Goal: Check status: Check status

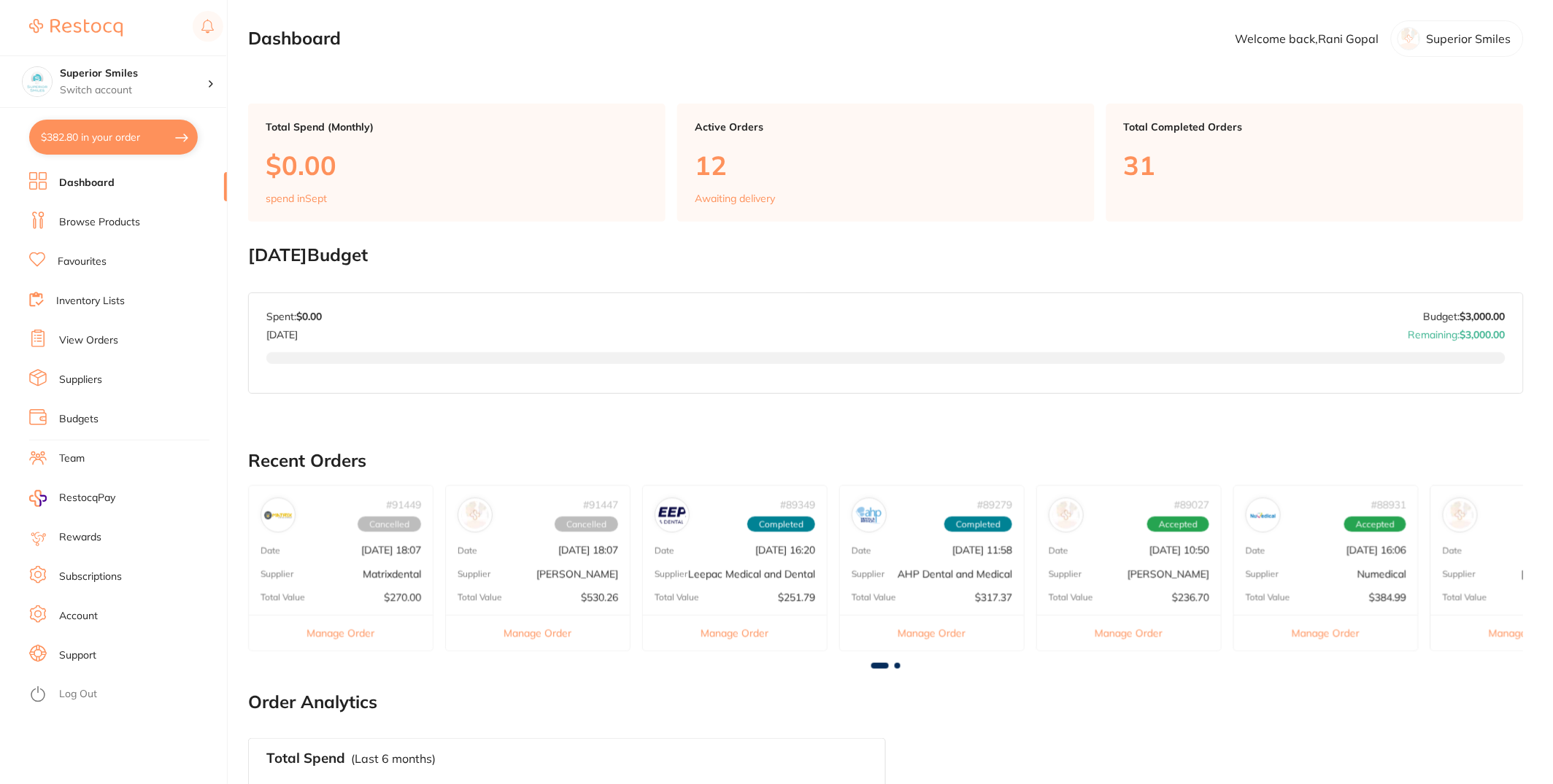
click at [115, 349] on li "View Orders" at bounding box center [128, 340] width 198 height 22
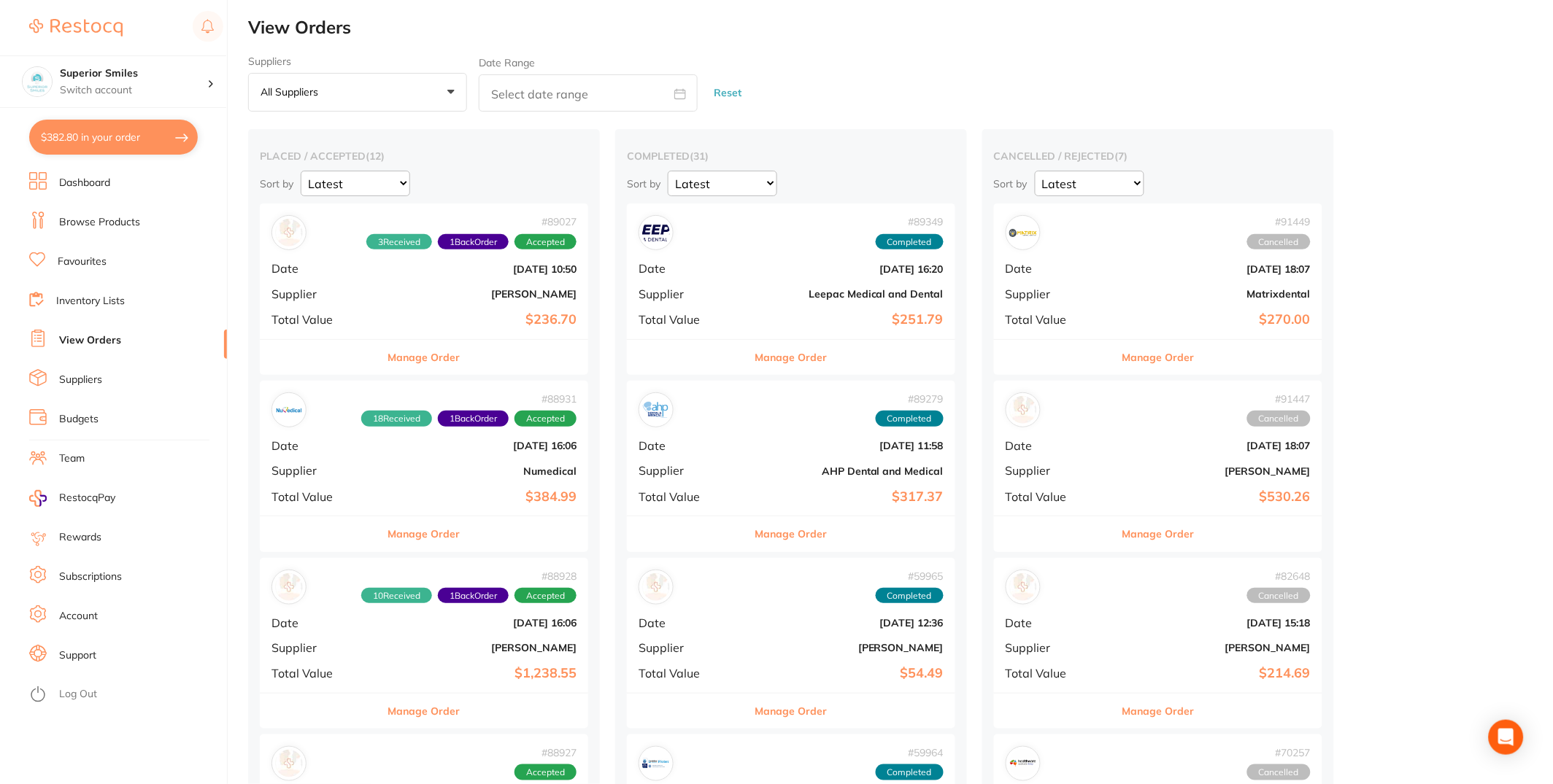
click at [387, 286] on div "# 89027 3 Received 1 Back Order Accepted Date [DATE] 10:50 Supplier [PERSON_NAM…" at bounding box center [423, 270] width 328 height 135
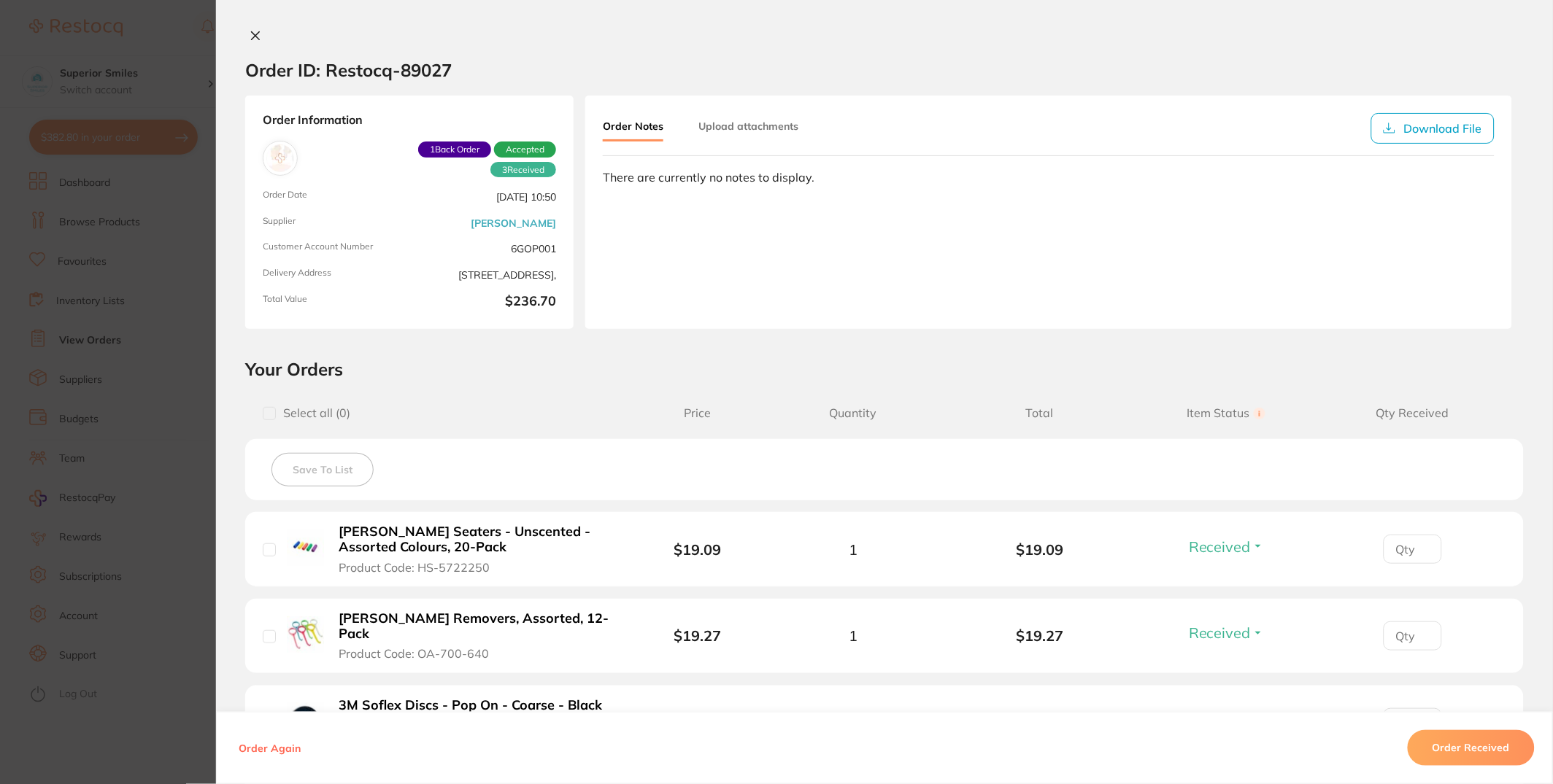
click at [728, 214] on div "Order Notes Upload attachments Download File There are currently no notes to di…" at bounding box center [1048, 212] width 926 height 234
click at [727, 192] on div "Order Notes Upload attachments Download File There are currently no notes to di…" at bounding box center [1048, 212] width 926 height 234
click at [730, 181] on div "There are currently no notes to display." at bounding box center [1049, 178] width 892 height 13
type textarea "e"
click at [741, 176] on div "There are currently no notes to display." at bounding box center [1049, 178] width 892 height 13
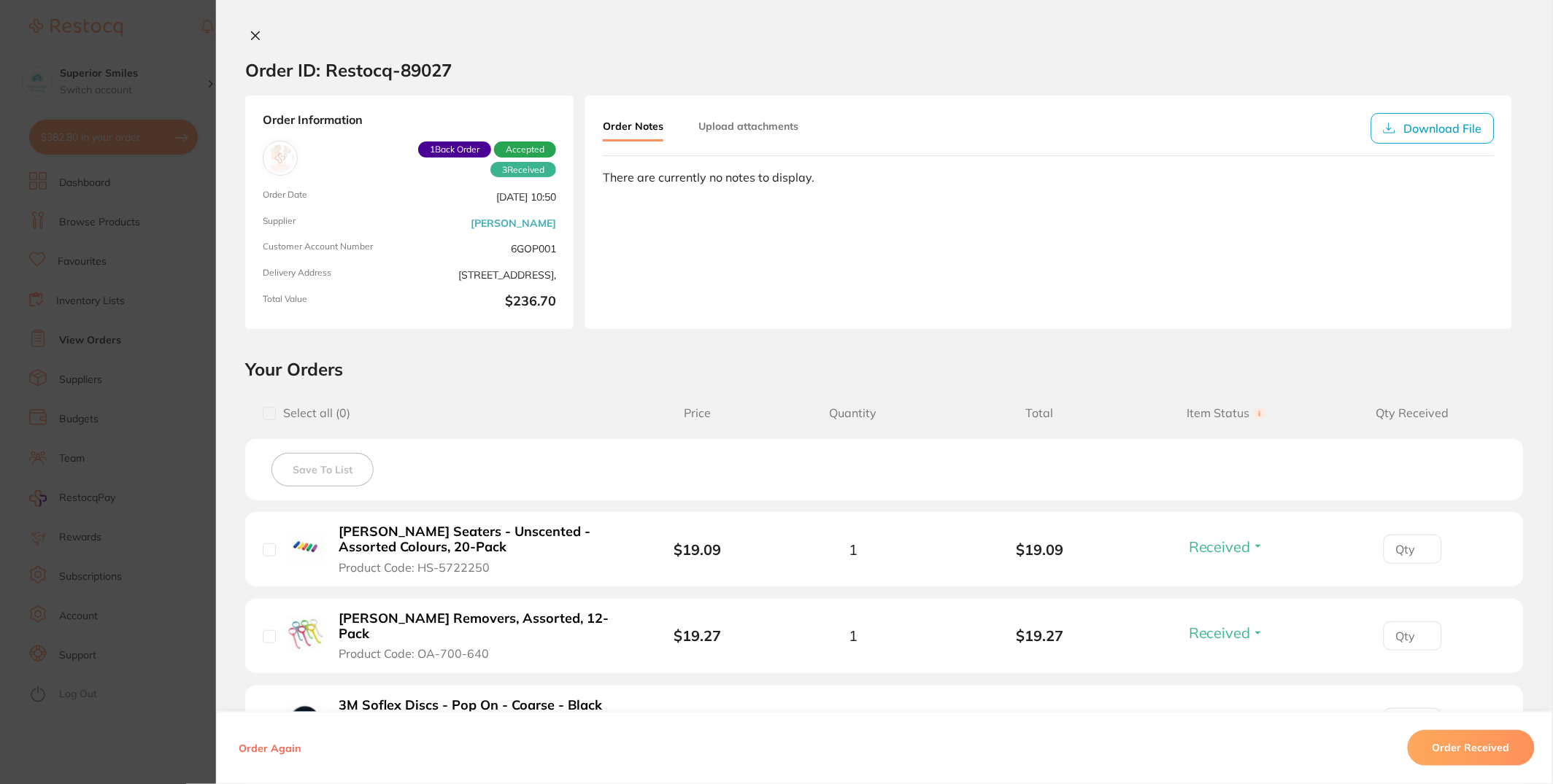
click at [702, 171] on div "There are currently no notes to display." at bounding box center [1049, 178] width 892 height 13
drag, startPoint x: 789, startPoint y: 178, endPoint x: 812, endPoint y: 175, distance: 23.2
click at [789, 178] on div "There are currently no notes to display." at bounding box center [1049, 178] width 892 height 13
click at [840, 177] on div "There are currently no notes to display." at bounding box center [1049, 178] width 892 height 13
click at [781, 119] on button "Upload attachments" at bounding box center [748, 126] width 100 height 27
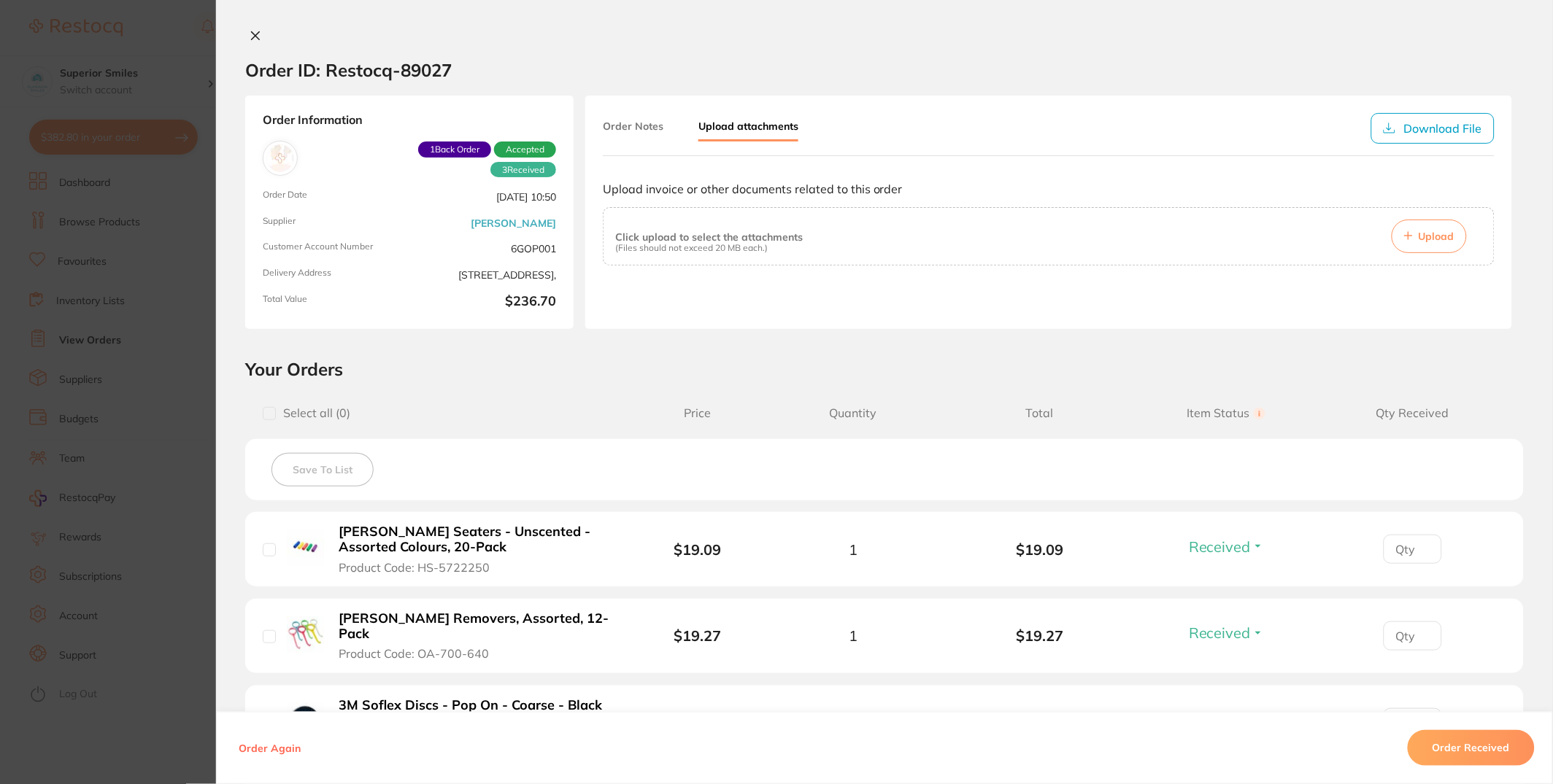
click at [638, 119] on button "Order Notes" at bounding box center [633, 126] width 60 height 27
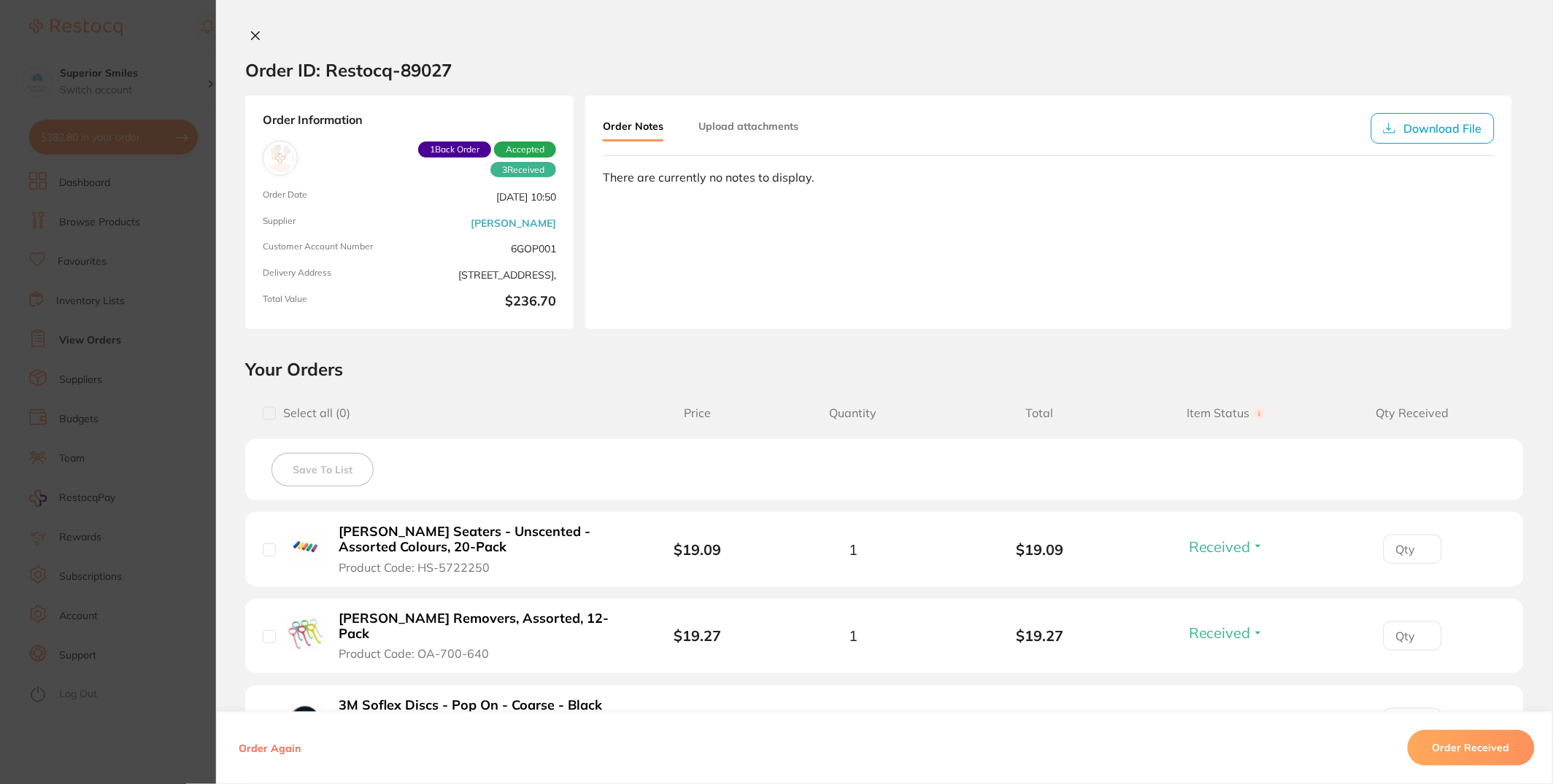
click at [240, 45] on section "Order ID: Restocq- 89027" at bounding box center [884, 69] width 1337 height 51
click at [256, 39] on icon at bounding box center [256, 36] width 8 height 8
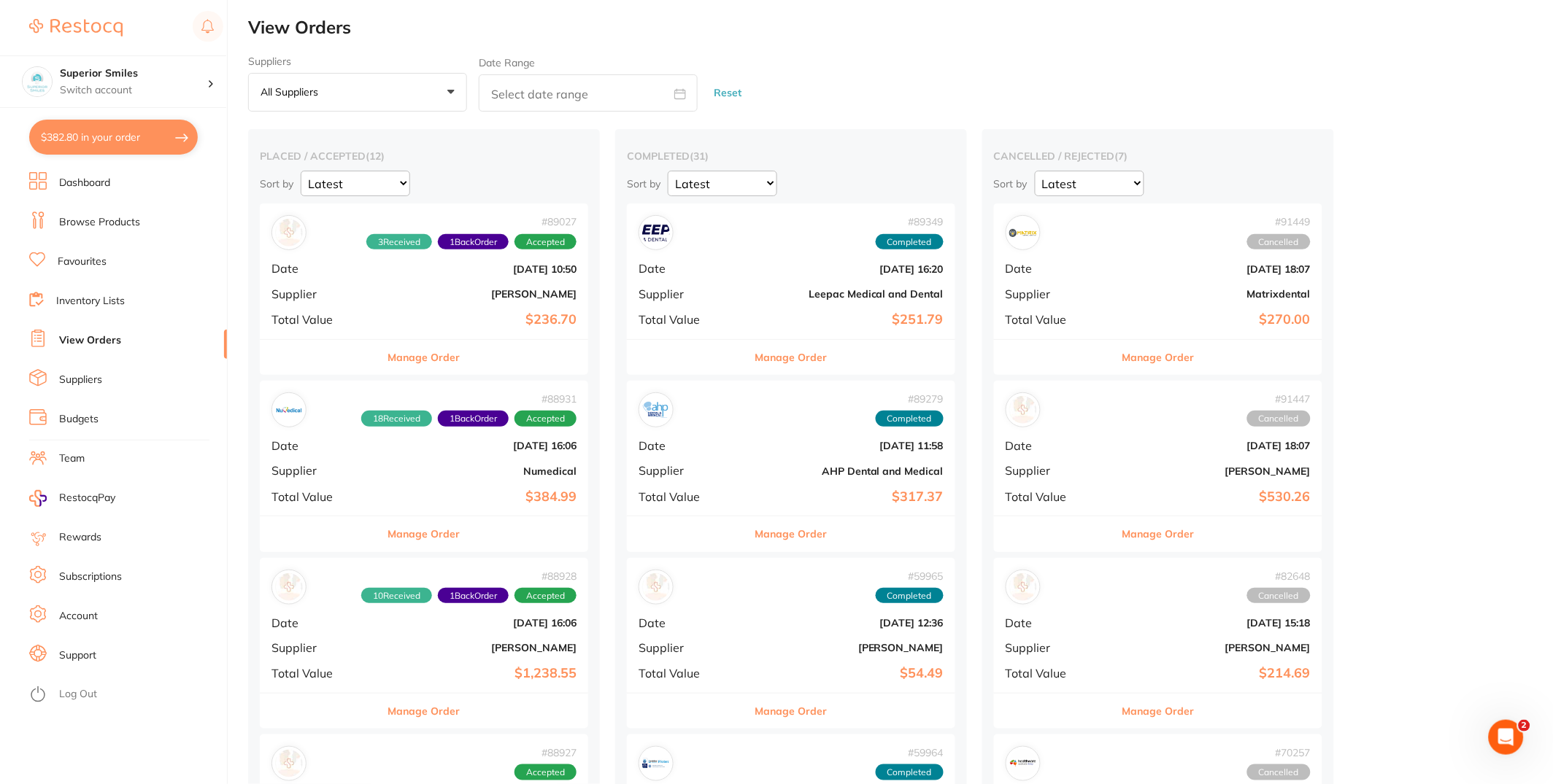
click at [377, 506] on div "# 88931 18 Received 1 Back Order Accepted Date [DATE] 16:06 Supplier Numedical …" at bounding box center [423, 448] width 328 height 135
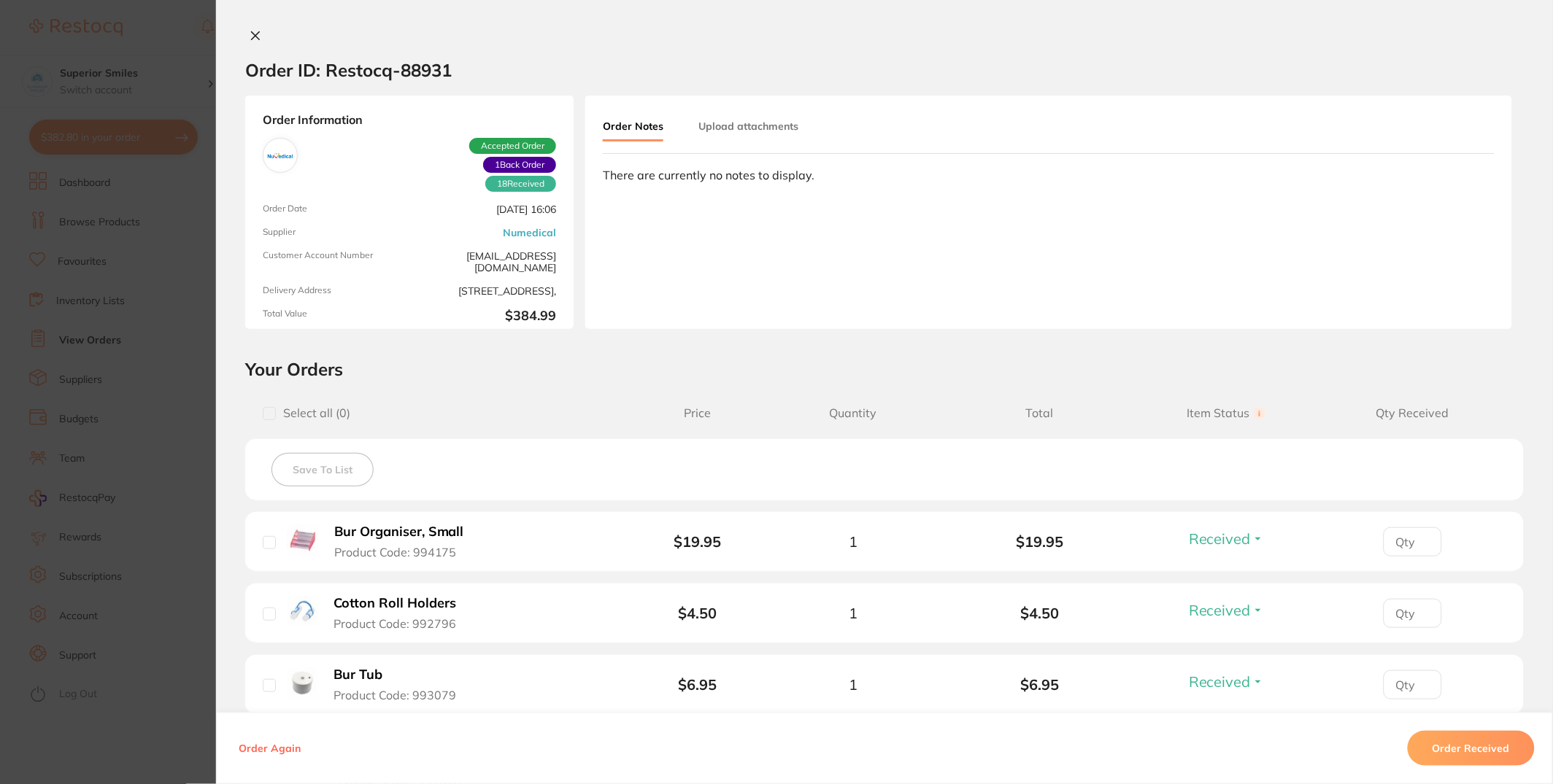
click at [703, 287] on div "Order Notes Upload attachments There are currently no notes to display." at bounding box center [1048, 212] width 926 height 234
click at [57, 304] on section "Order ID: Restocq- 88931 Order Information 18 Received 1 Back Order Accepted Or…" at bounding box center [776, 392] width 1553 height 784
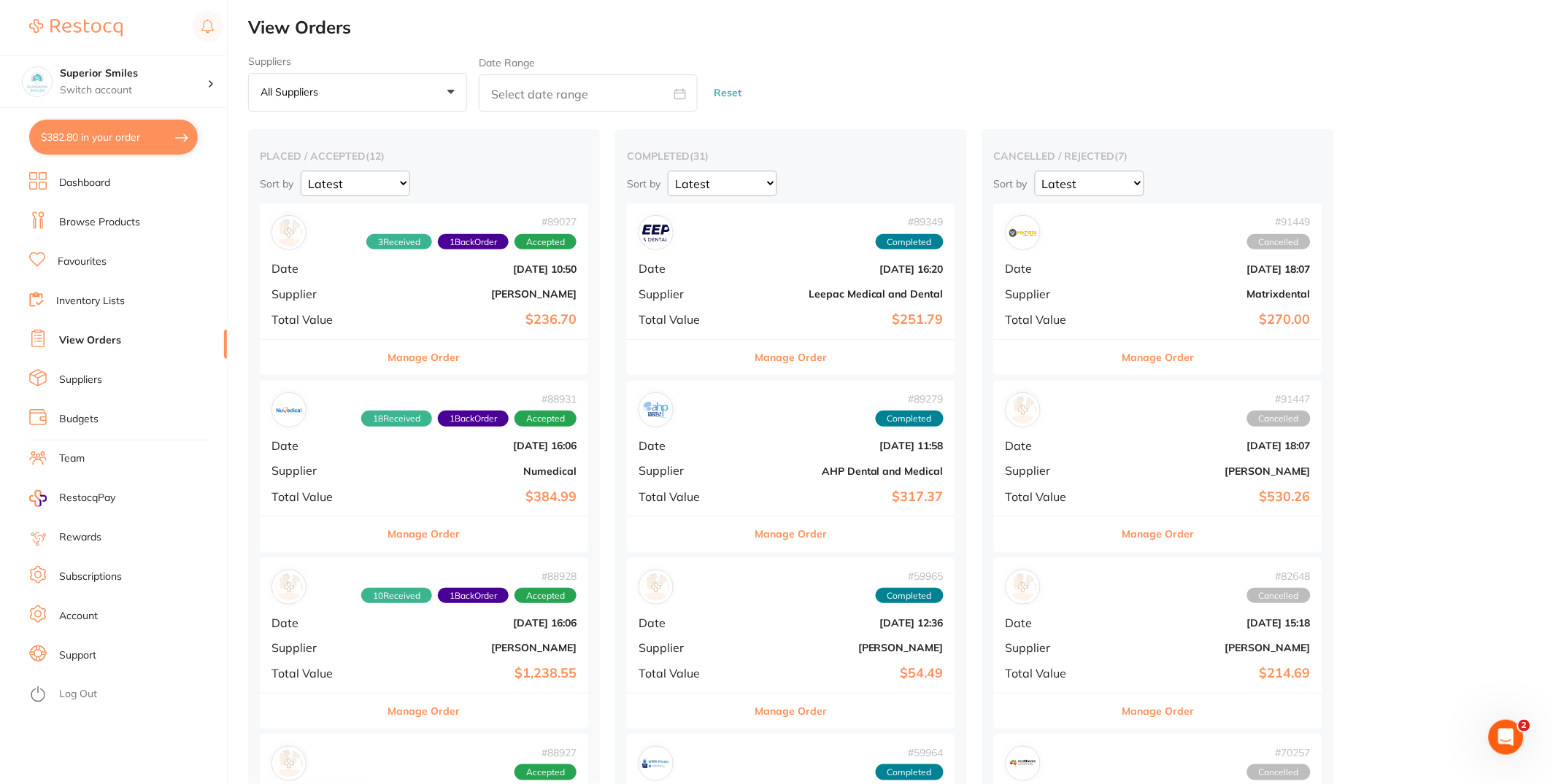
scroll to position [791, 0]
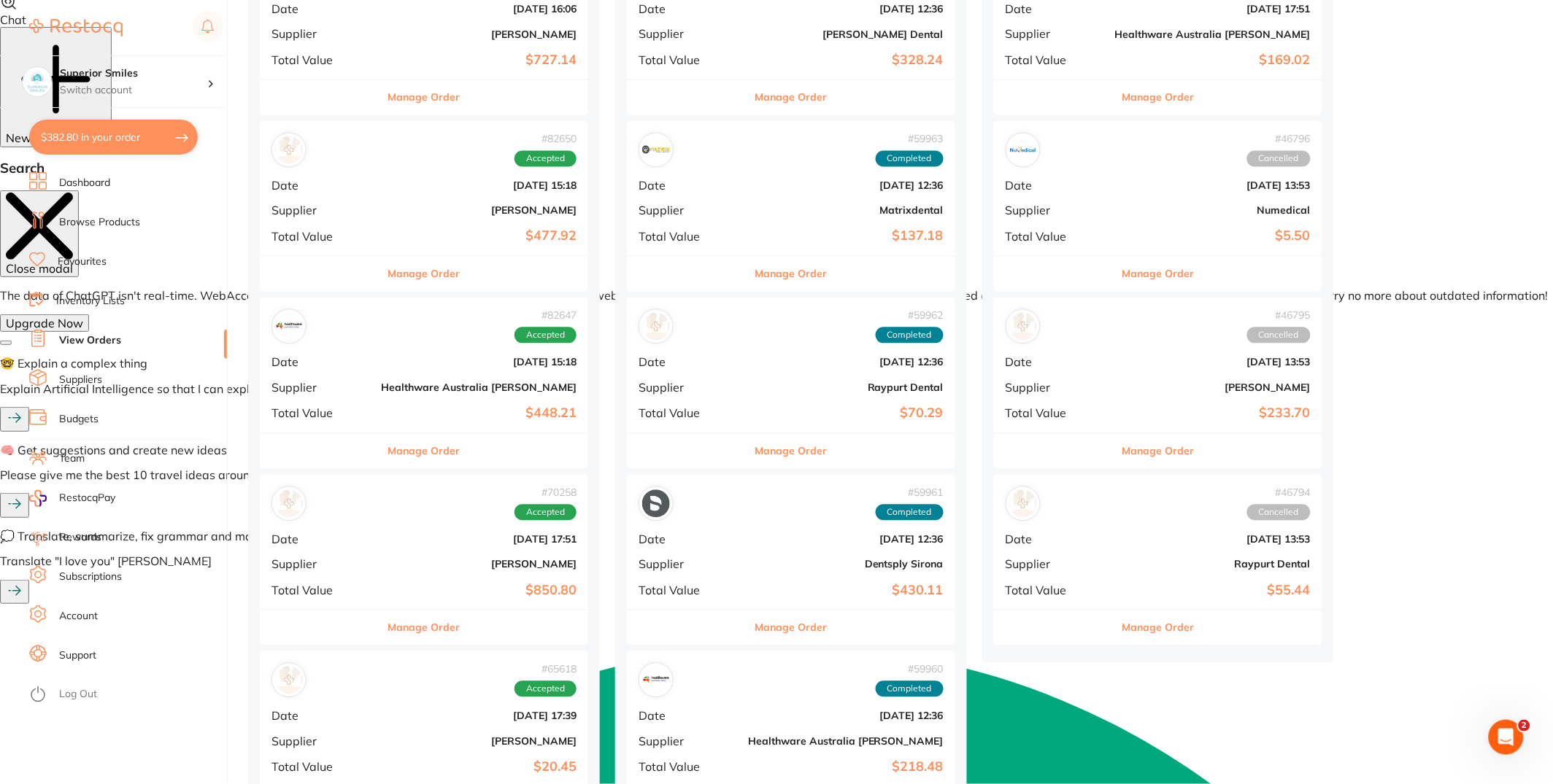
click at [753, 349] on div "# 59962 Completed Date [DATE] 12:36 Supplier Raypurt Dental Total Value $70.29" at bounding box center [790, 365] width 328 height 135
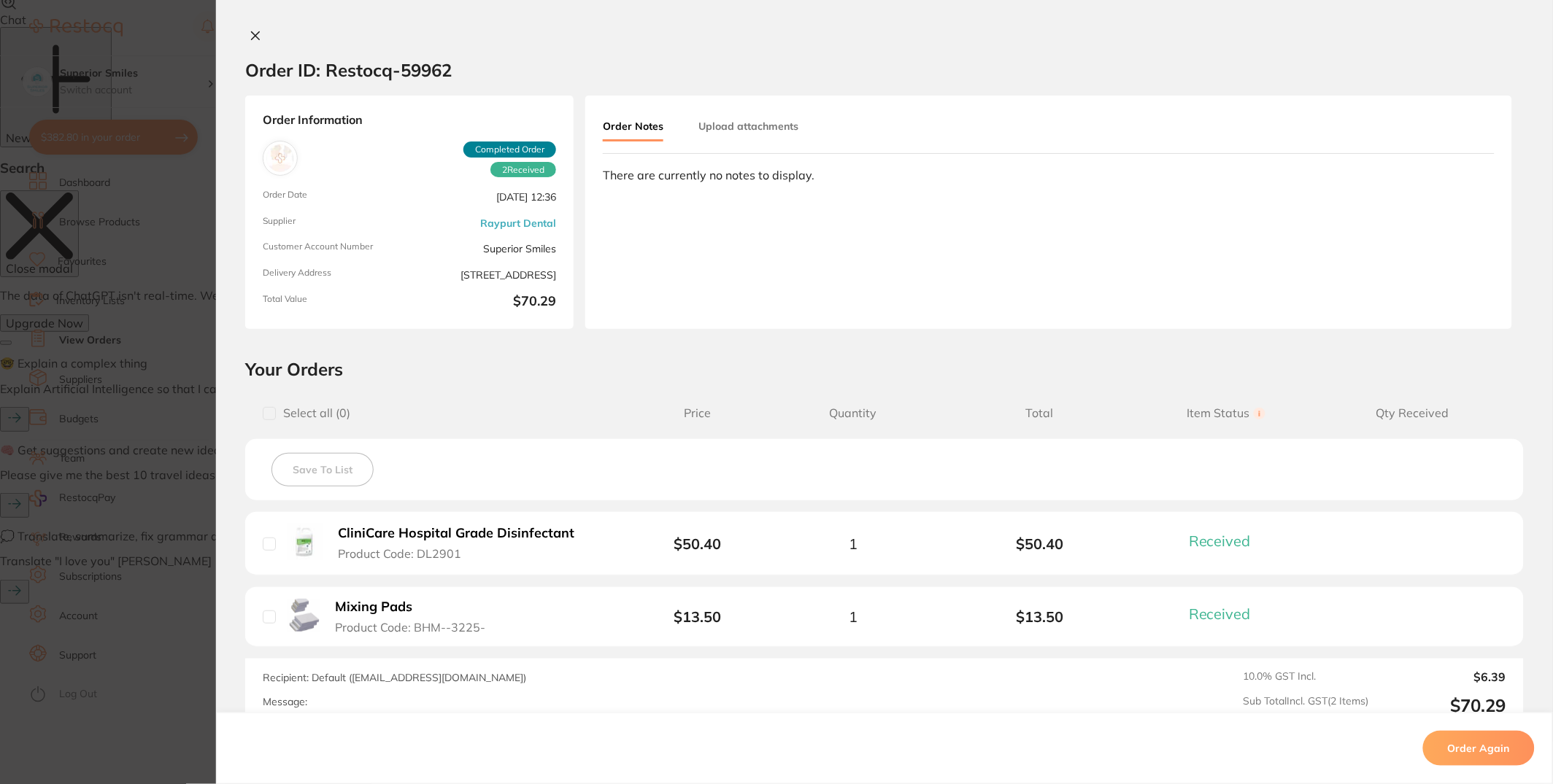
click at [728, 175] on div "There are currently no notes to display." at bounding box center [1049, 175] width 892 height 13
click at [729, 175] on div "There are currently no notes to display." at bounding box center [1049, 175] width 892 height 13
click at [147, 223] on section "Order ID: Restocq- 59962 Order Information 2 Received Completed Order Order Dat…" at bounding box center [776, 392] width 1553 height 784
